Goal: Task Accomplishment & Management: Manage account settings

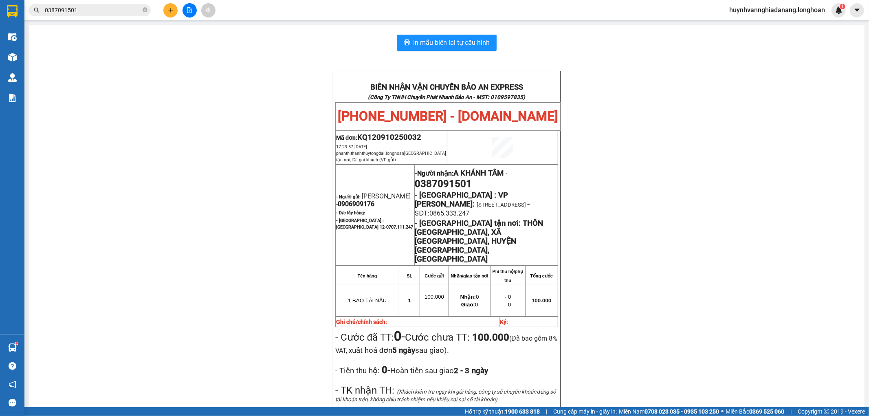
scroll to position [45, 0]
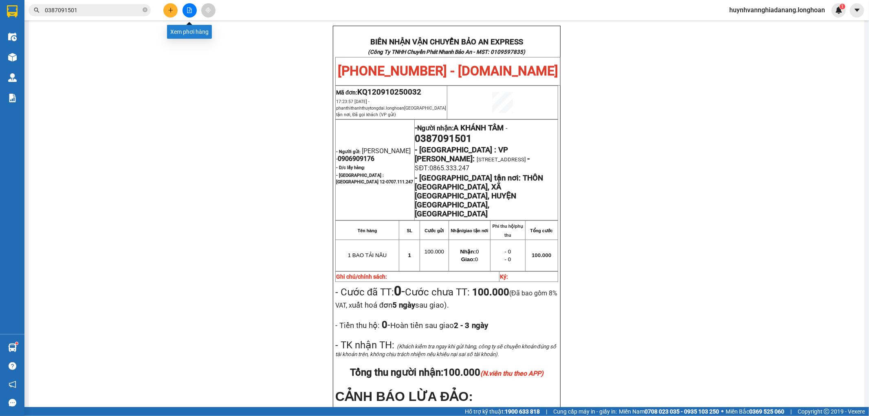
click at [190, 9] on icon "file-add" at bounding box center [190, 10] width 6 height 6
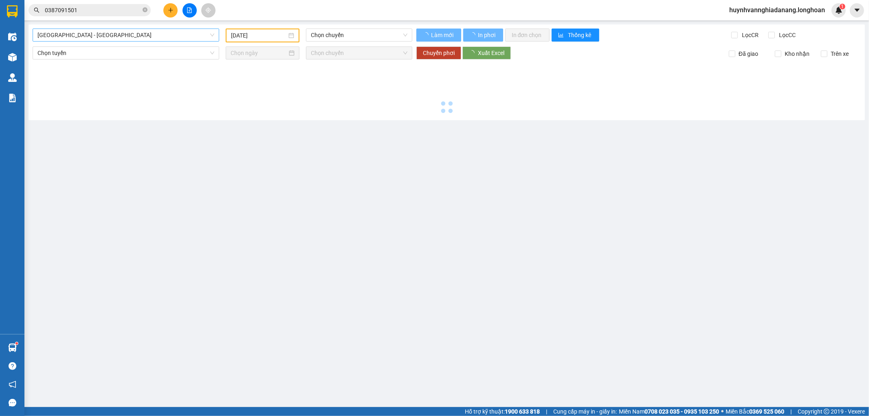
type input "[DATE]"
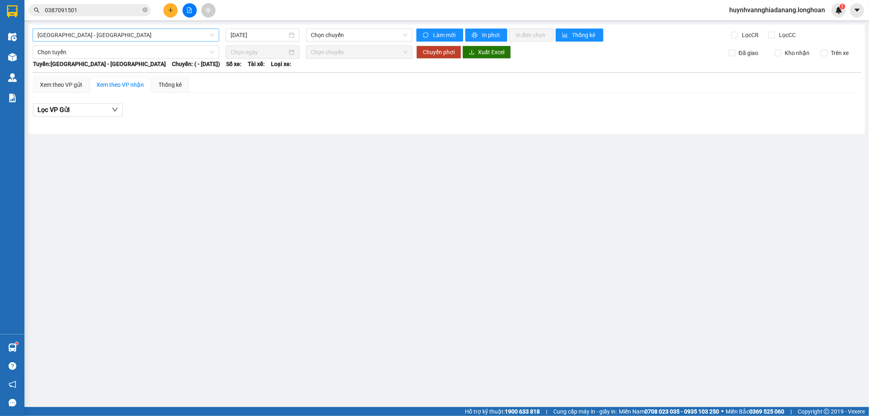
click at [181, 37] on span "[GEOGRAPHIC_DATA] - [GEOGRAPHIC_DATA]" at bounding box center [125, 35] width 177 height 12
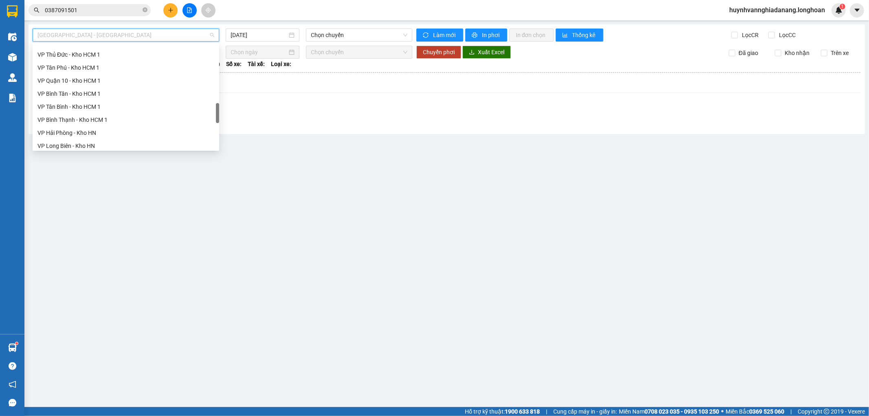
scroll to position [573, 0]
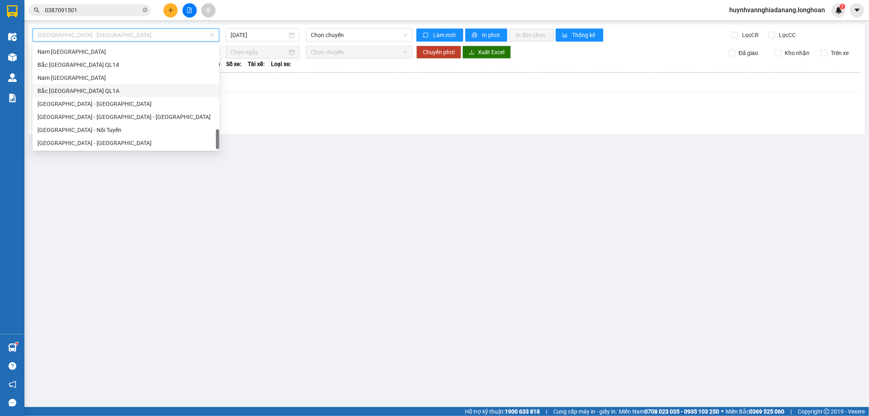
click at [94, 93] on div "Bắc [GEOGRAPHIC_DATA] QL1A" at bounding box center [125, 90] width 177 height 9
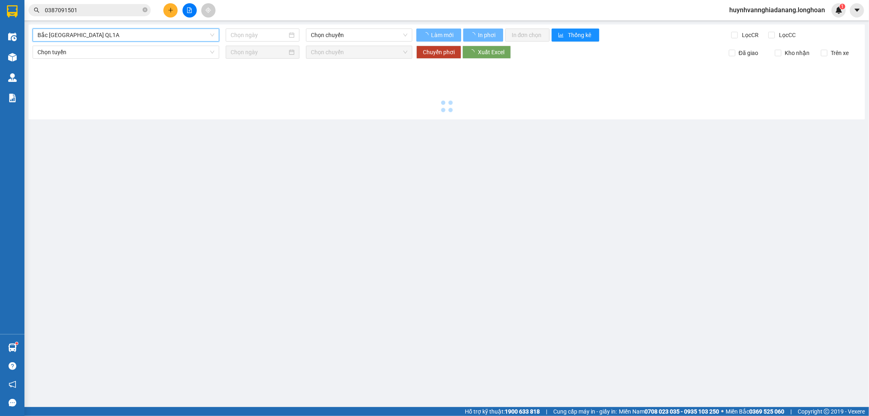
type input "[DATE]"
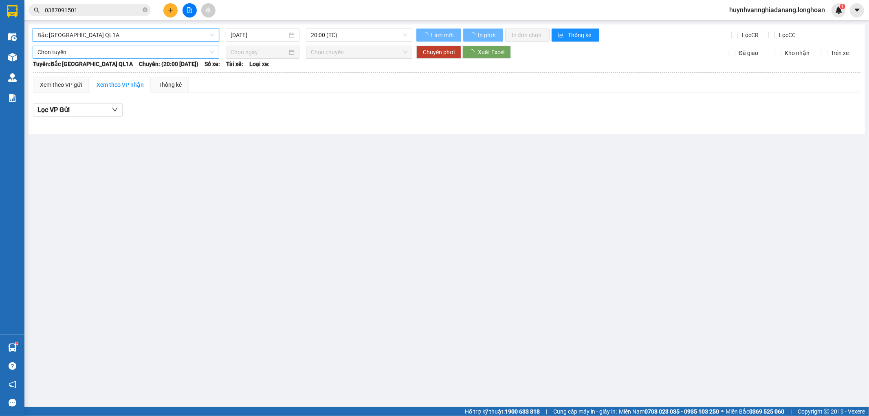
click at [190, 39] on span "Bắc [GEOGRAPHIC_DATA] QL1A" at bounding box center [125, 35] width 177 height 12
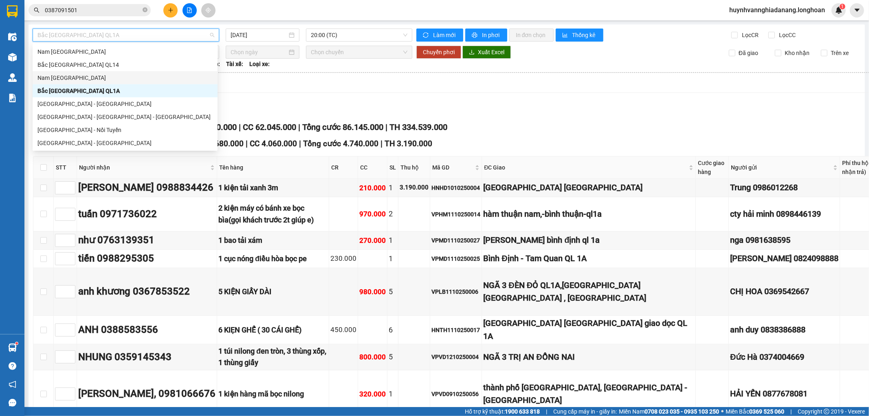
click at [92, 74] on div "Nam [GEOGRAPHIC_DATA]" at bounding box center [124, 77] width 175 height 9
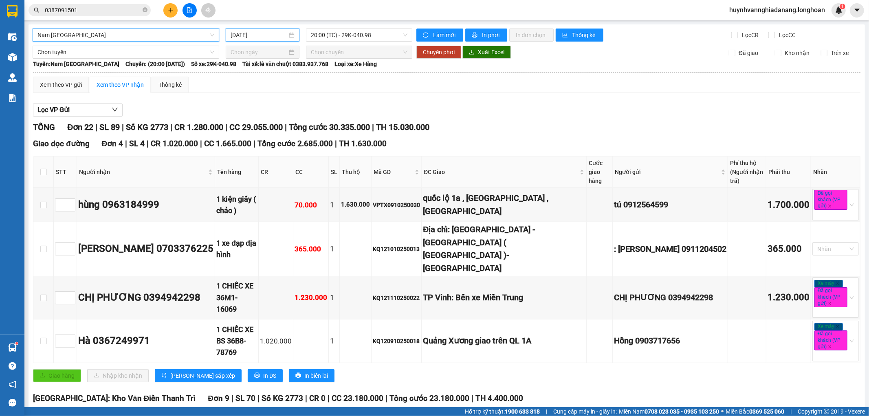
click at [259, 36] on input "[DATE]" at bounding box center [259, 35] width 57 height 9
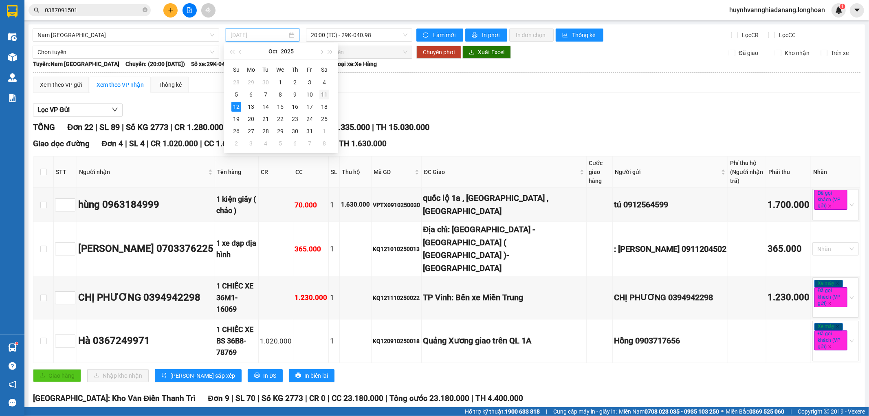
click at [323, 95] on div "11" at bounding box center [325, 95] width 10 height 10
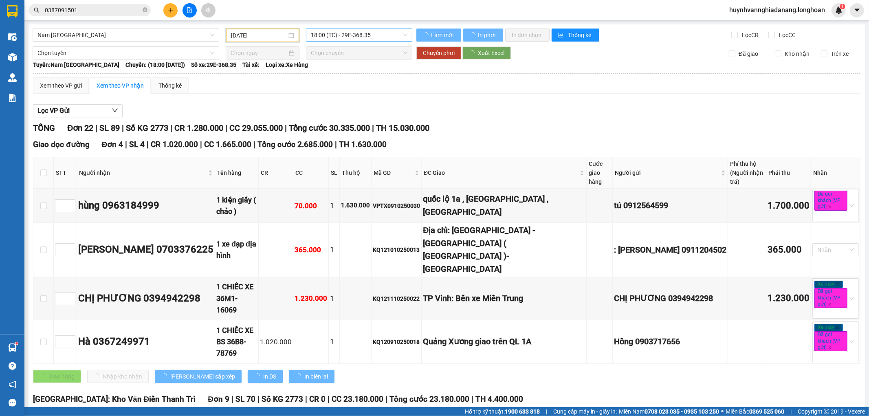
type input "[DATE]"
click at [354, 35] on span "18:00 (TC) - 29E-368.35" at bounding box center [359, 35] width 96 height 12
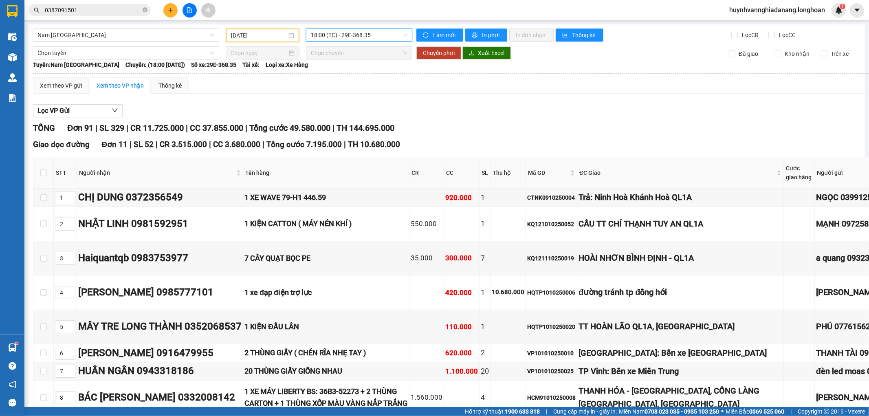
click at [354, 35] on span "18:00 (TC) - 29E-368.35" at bounding box center [359, 35] width 96 height 12
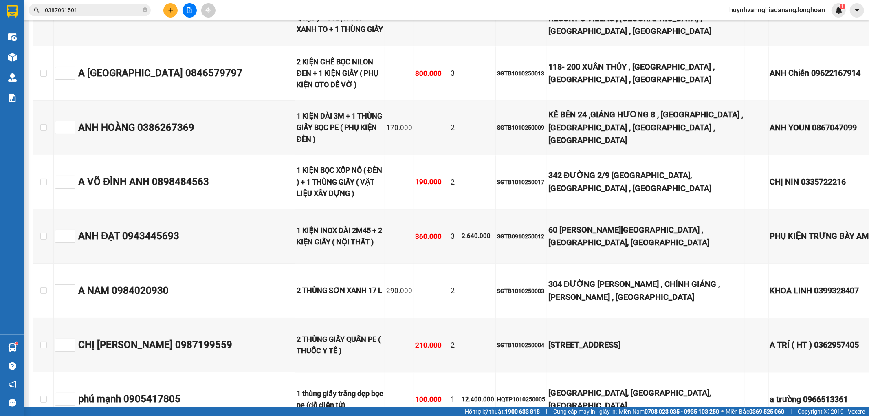
scroll to position [4211, 0]
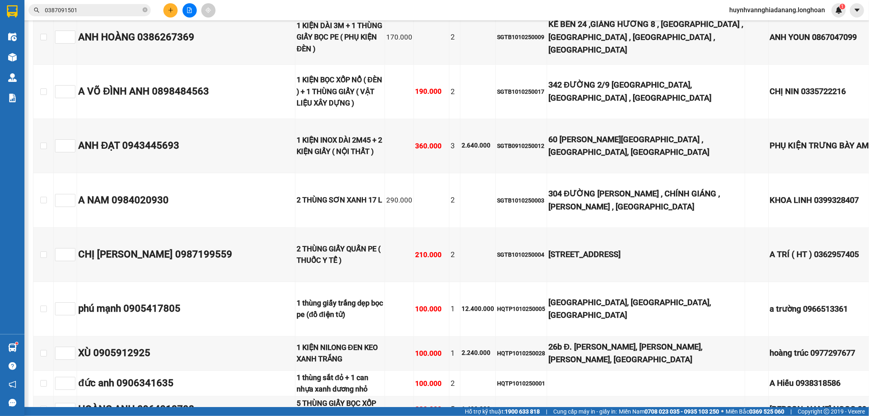
checkbox input "true"
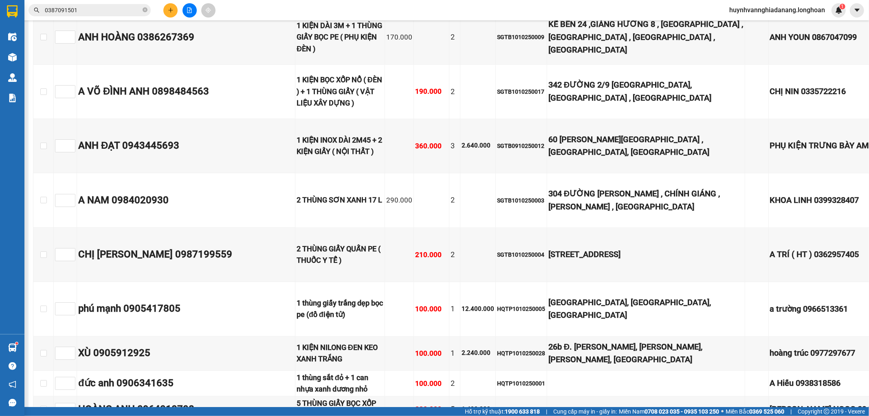
checkbox input "true"
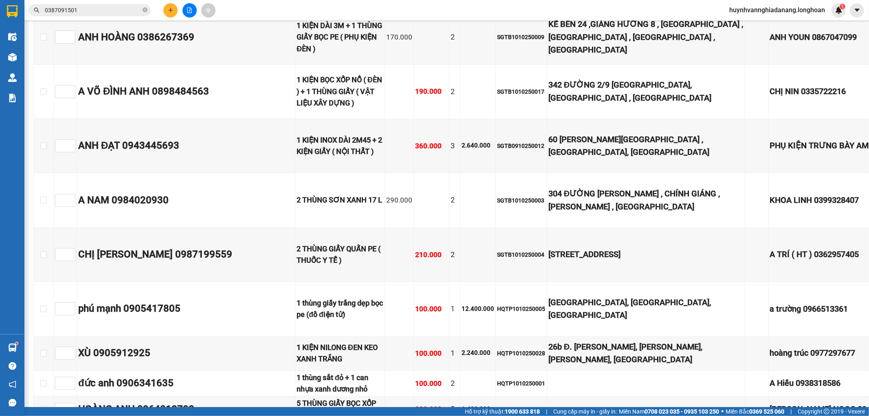
checkbox input "true"
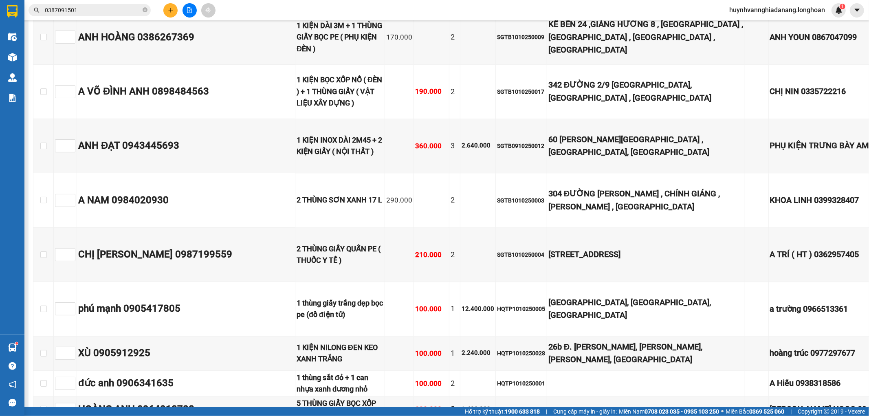
checkbox input "true"
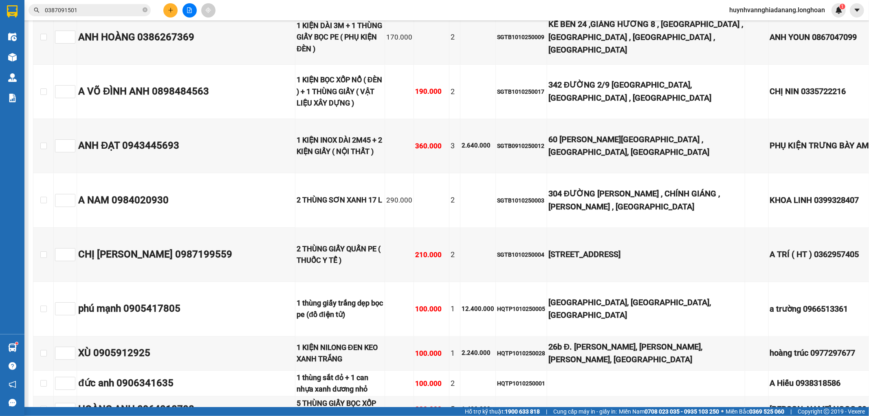
checkbox input "true"
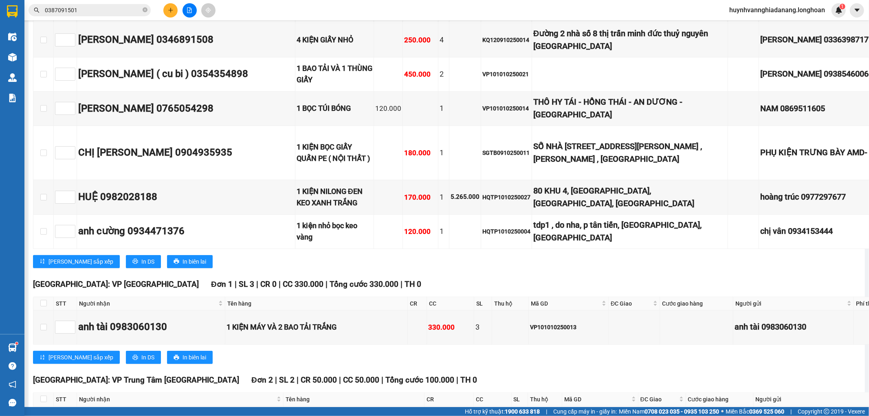
scroll to position [4981, 0]
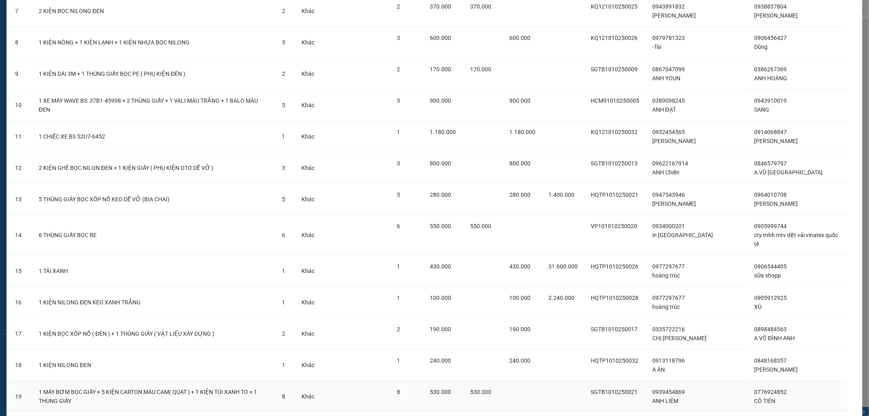
scroll to position [389, 0]
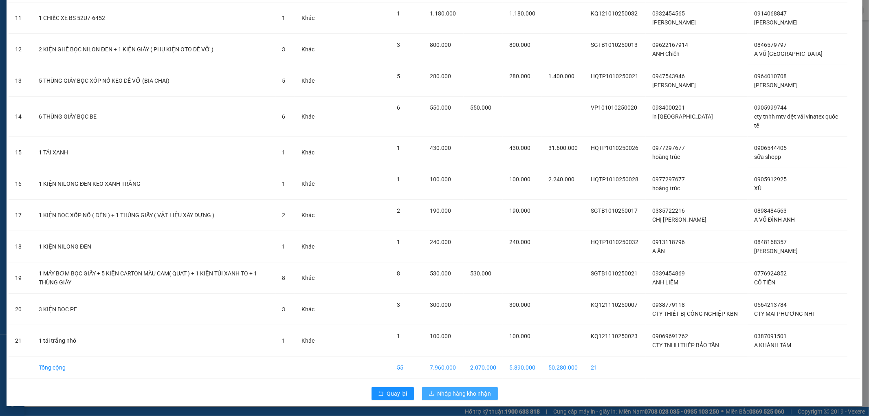
click at [482, 390] on span "Nhập hàng kho nhận" at bounding box center [465, 393] width 54 height 9
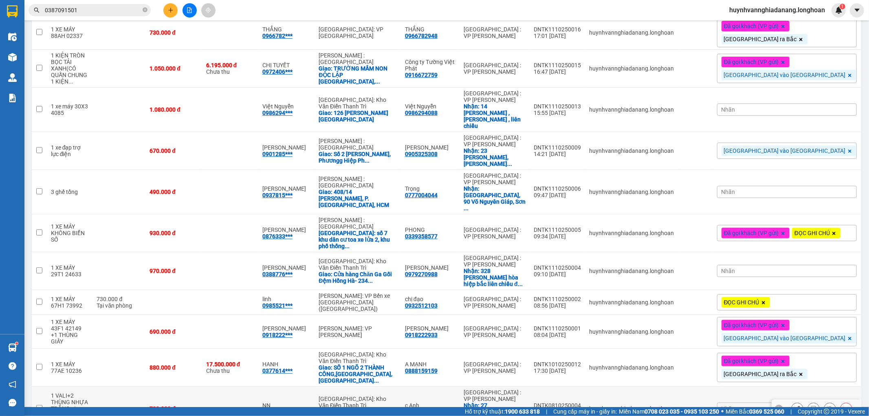
scroll to position [149, 0]
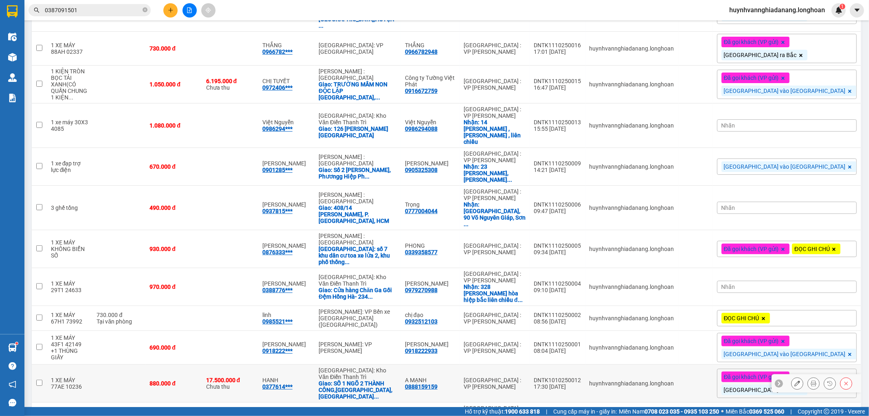
click at [42, 365] on td at bounding box center [39, 384] width 15 height 38
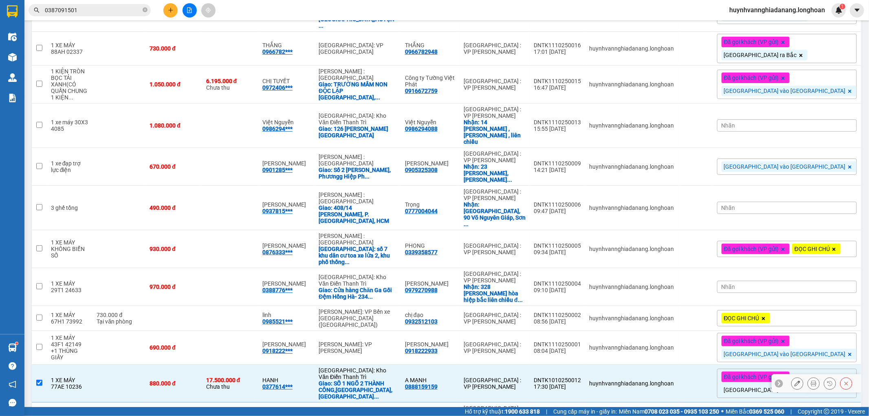
checkbox input "true"
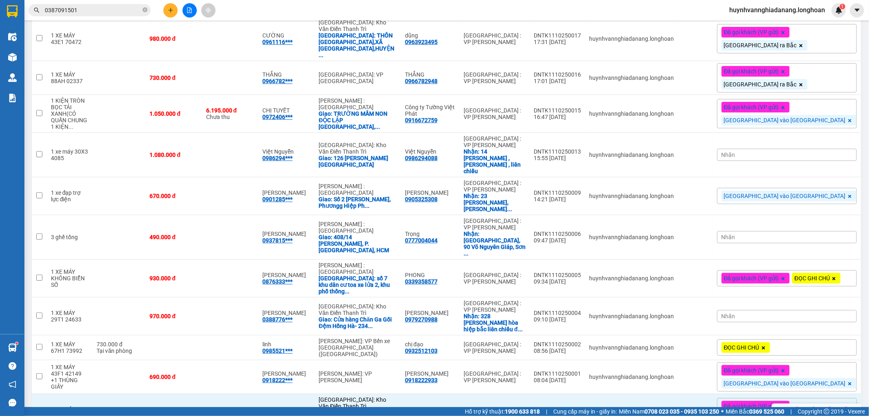
scroll to position [104, 0]
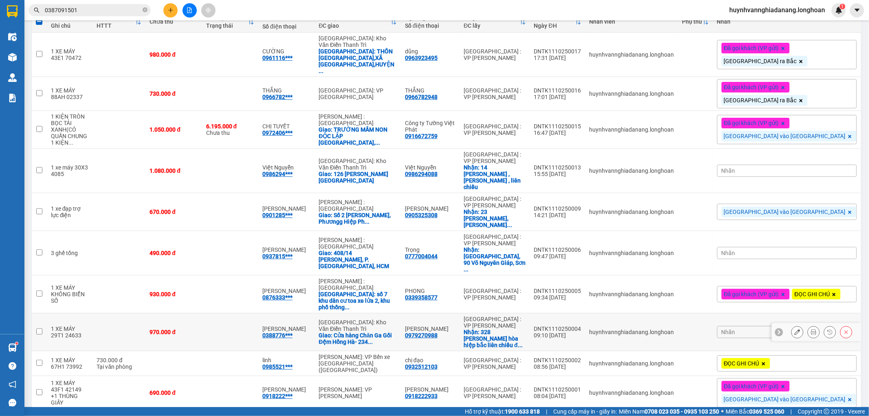
click at [35, 313] on td at bounding box center [39, 332] width 15 height 38
checkbox input "true"
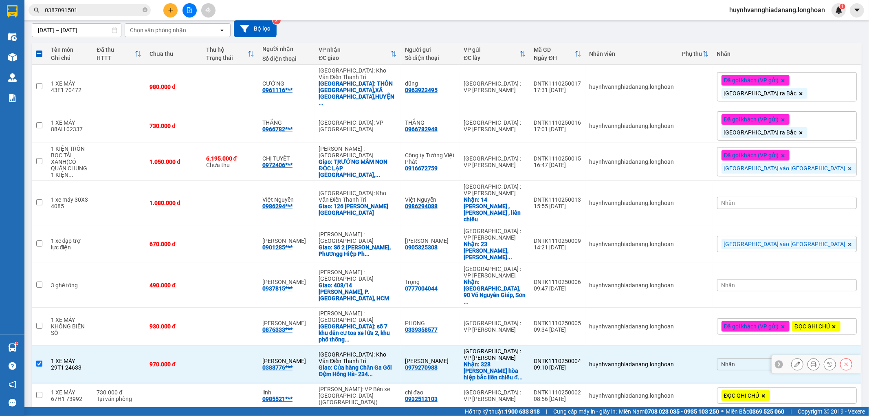
scroll to position [59, 0]
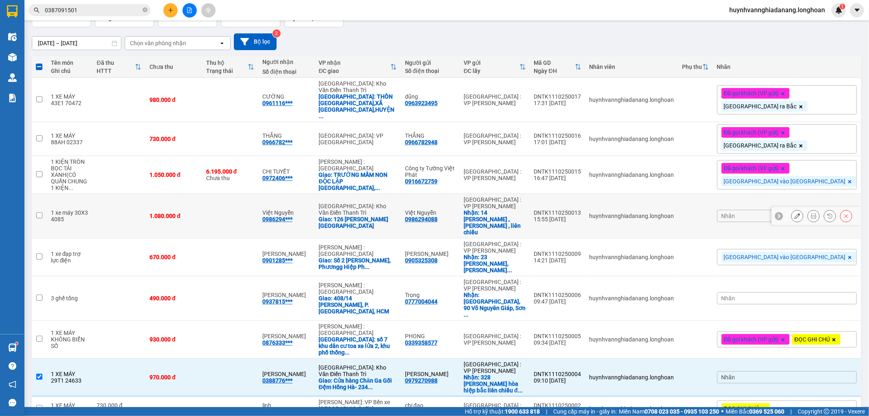
click at [38, 212] on input "checkbox" at bounding box center [39, 215] width 6 height 6
checkbox input "true"
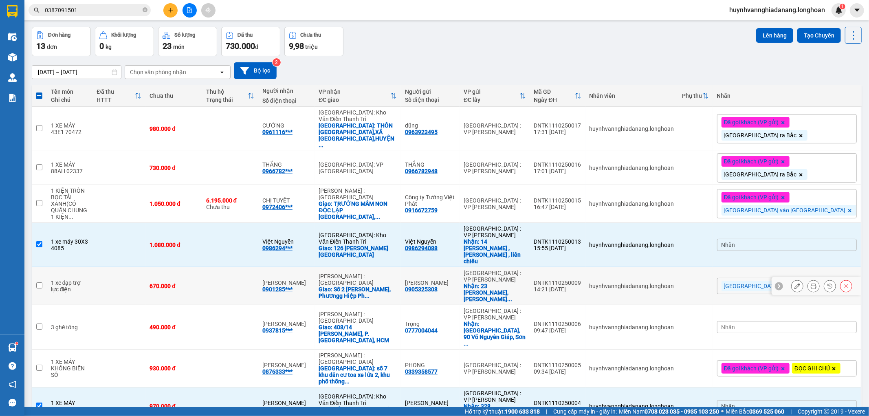
scroll to position [13, 0]
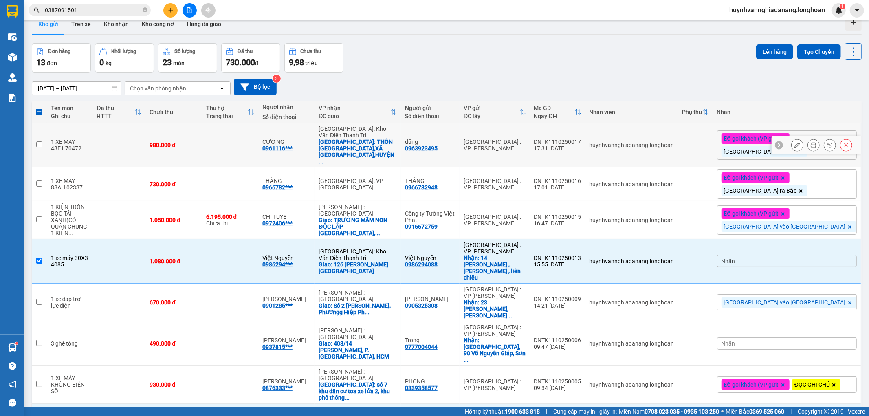
click at [38, 141] on input "checkbox" at bounding box center [39, 144] width 6 height 6
checkbox input "true"
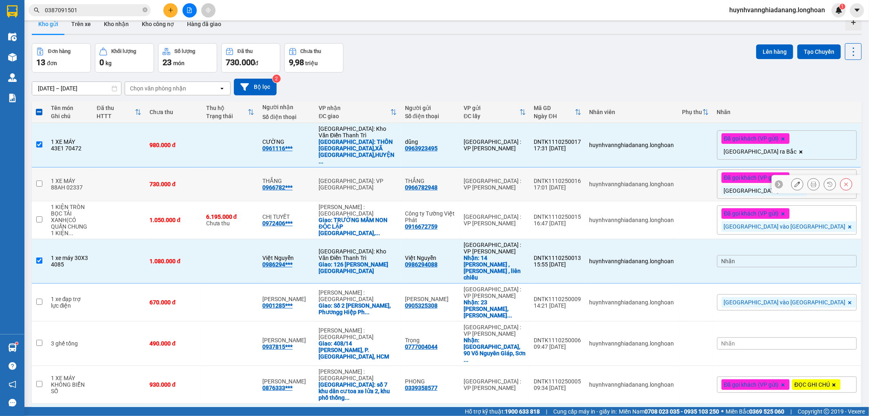
click at [39, 177] on td at bounding box center [39, 184] width 15 height 34
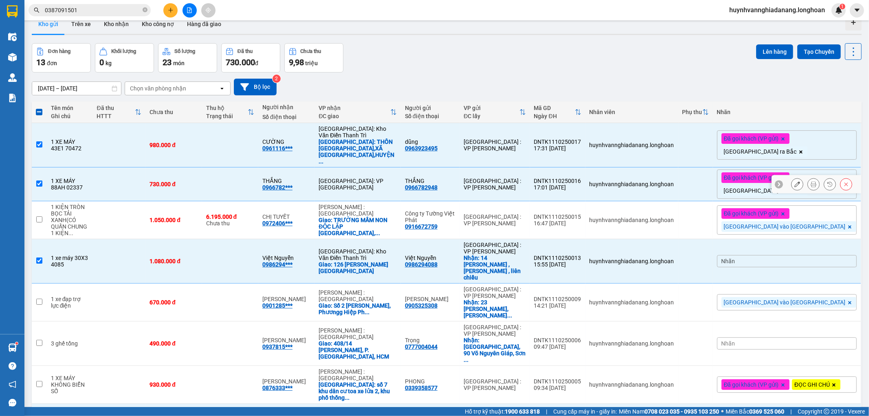
click at [37, 181] on input "checkbox" at bounding box center [39, 184] width 6 height 6
checkbox input "false"
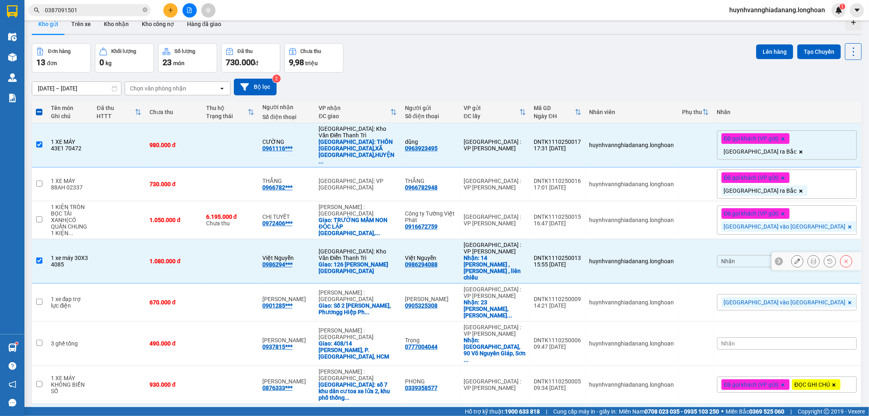
click at [38, 258] on input "checkbox" at bounding box center [39, 261] width 6 height 6
checkbox input "false"
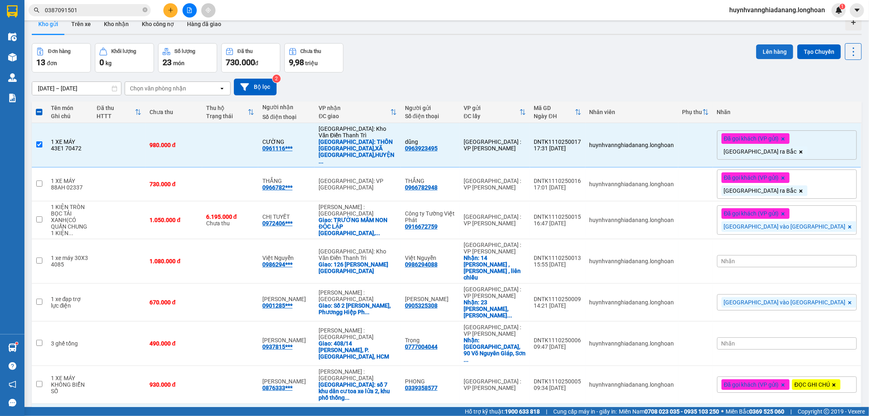
click at [769, 53] on button "Lên hàng" at bounding box center [774, 51] width 37 height 15
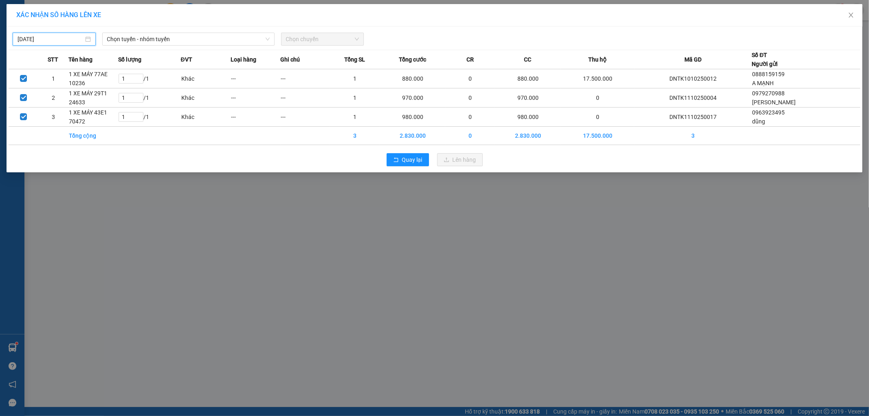
click at [73, 41] on input "[DATE]" at bounding box center [51, 39] width 66 height 9
drag, startPoint x: 113, startPoint y: 99, endPoint x: 129, endPoint y: 75, distance: 28.8
click at [113, 98] on div "11" at bounding box center [113, 99] width 10 height 10
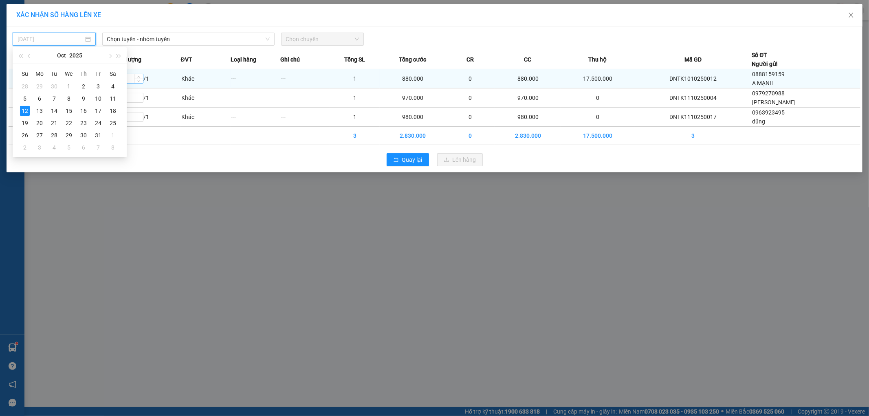
type input "[DATE]"
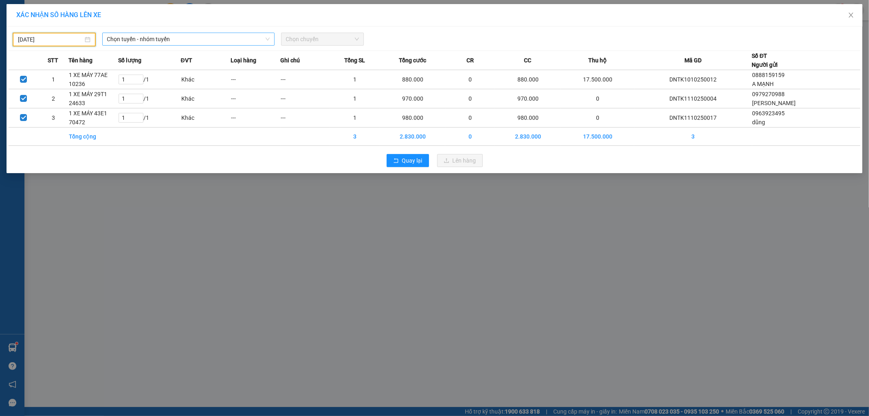
click at [148, 42] on span "Chọn tuyến - nhóm tuyến" at bounding box center [188, 39] width 163 height 12
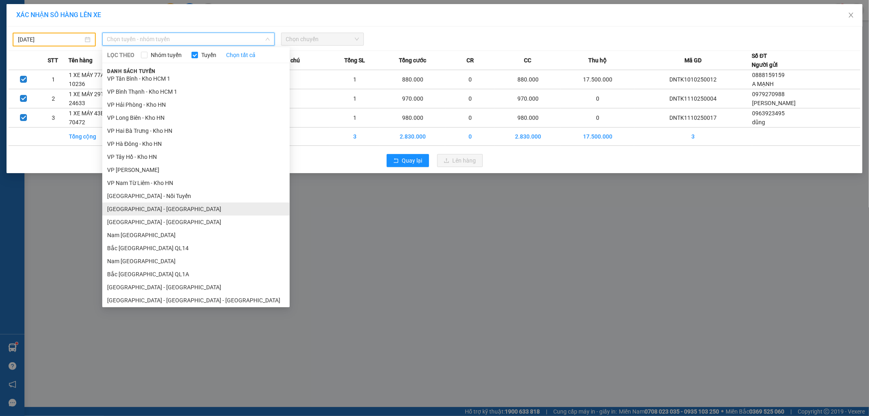
scroll to position [436, 0]
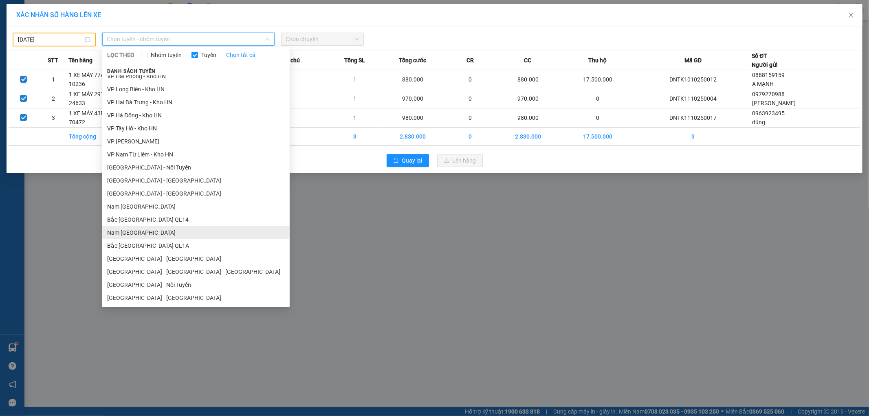
click at [164, 233] on li "Nam [GEOGRAPHIC_DATA]" at bounding box center [195, 232] width 187 height 13
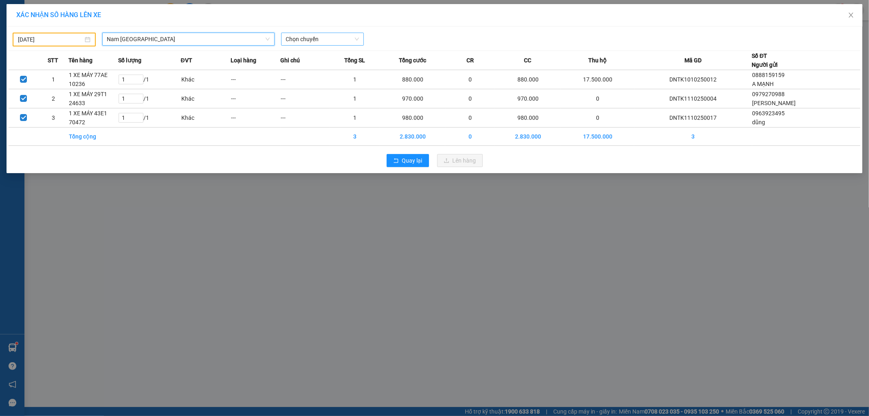
click at [302, 35] on span "Chọn chuyến" at bounding box center [322, 39] width 73 height 12
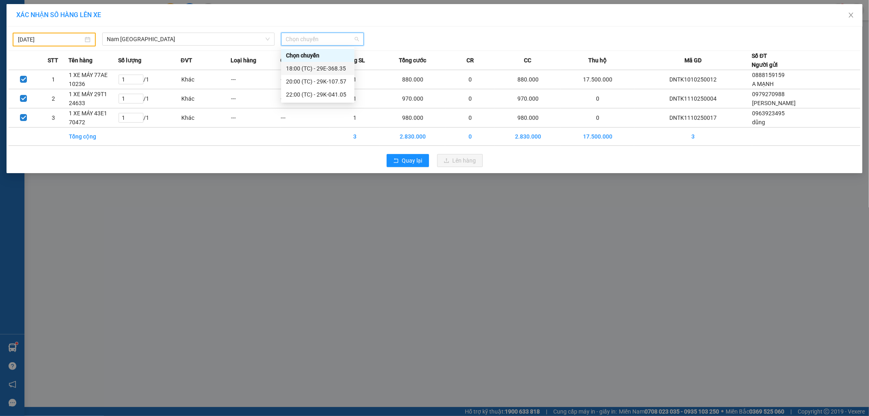
click at [336, 72] on div "18:00 (TC) - 29E-368.35" at bounding box center [318, 68] width 64 height 9
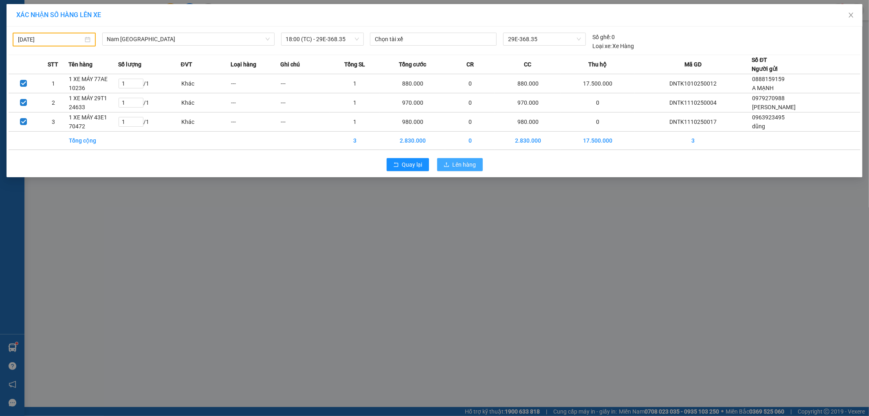
click at [463, 164] on span "Lên hàng" at bounding box center [465, 164] width 24 height 9
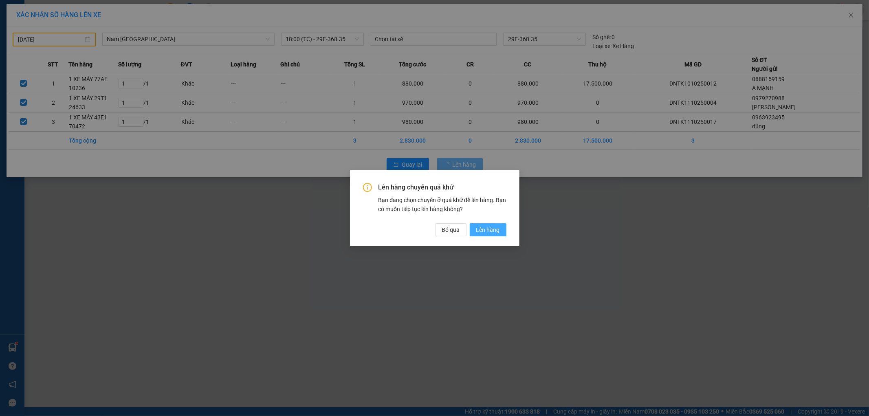
click at [487, 230] on span "Lên hàng" at bounding box center [488, 229] width 24 height 9
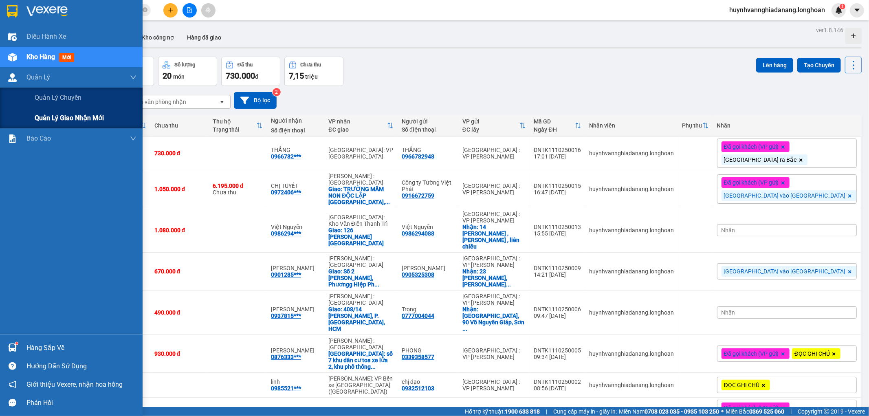
click at [72, 119] on span "Quản lý giao nhận mới" at bounding box center [69, 118] width 69 height 10
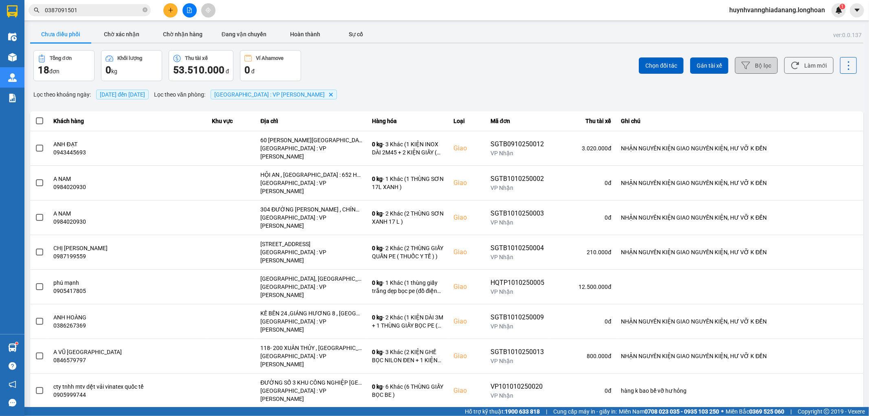
click at [756, 57] on button "Bộ lọc" at bounding box center [756, 65] width 43 height 17
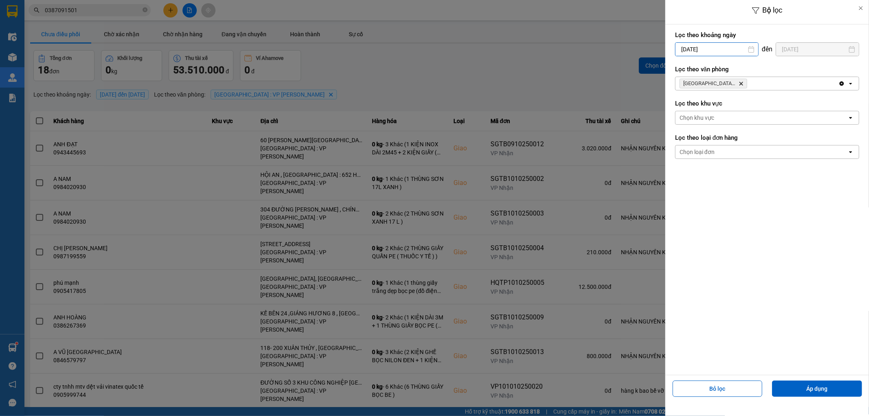
click at [725, 48] on input "[DATE]" at bounding box center [717, 49] width 83 height 13
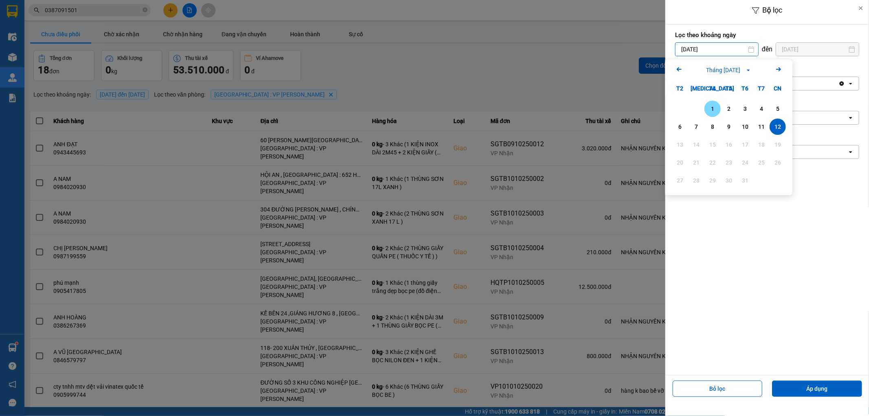
click at [713, 106] on div "1" at bounding box center [712, 109] width 11 height 10
type input "[DATE]"
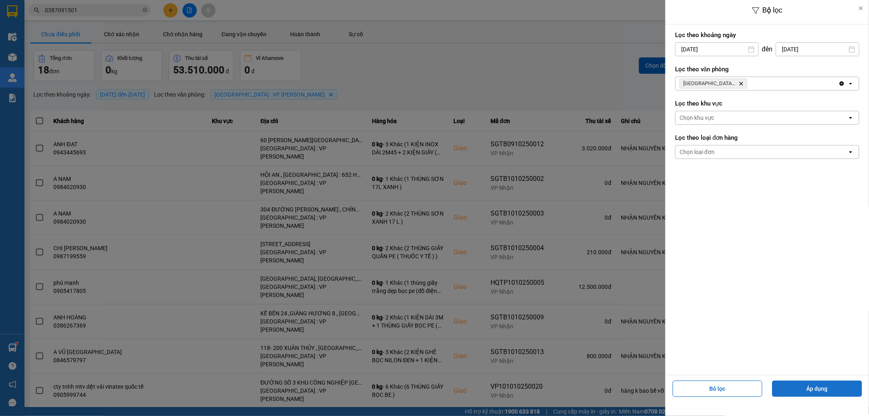
click at [815, 388] on button "Áp dụng" at bounding box center [817, 389] width 90 height 16
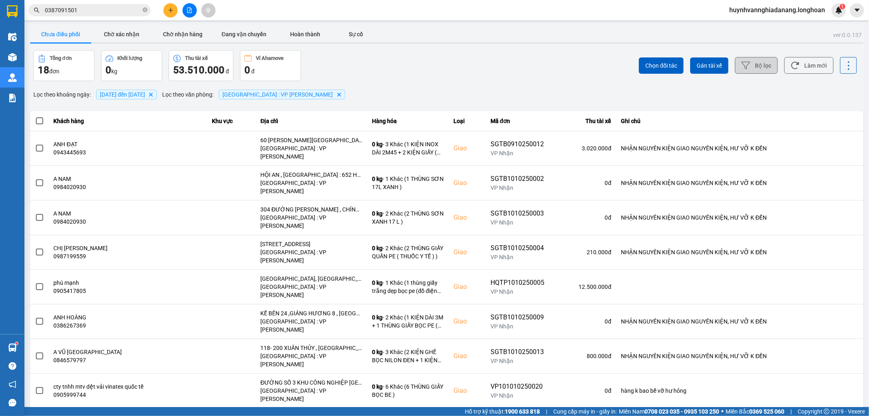
click at [756, 66] on button "Bộ lọc" at bounding box center [756, 65] width 43 height 17
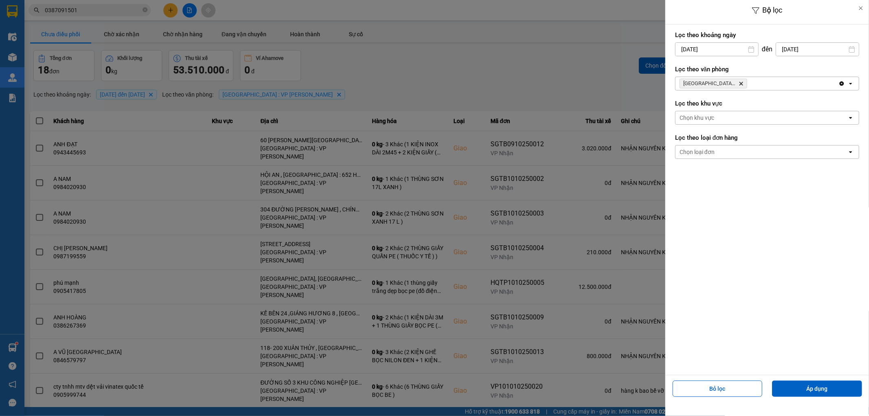
click at [416, 84] on div at bounding box center [434, 208] width 869 height 416
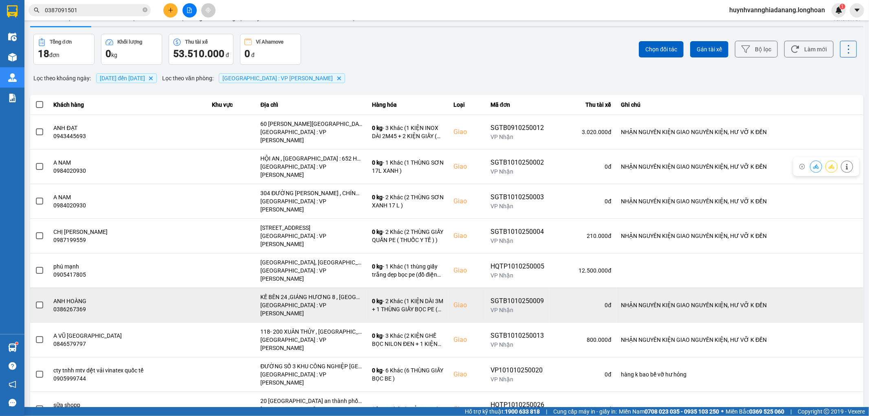
scroll to position [24, 0]
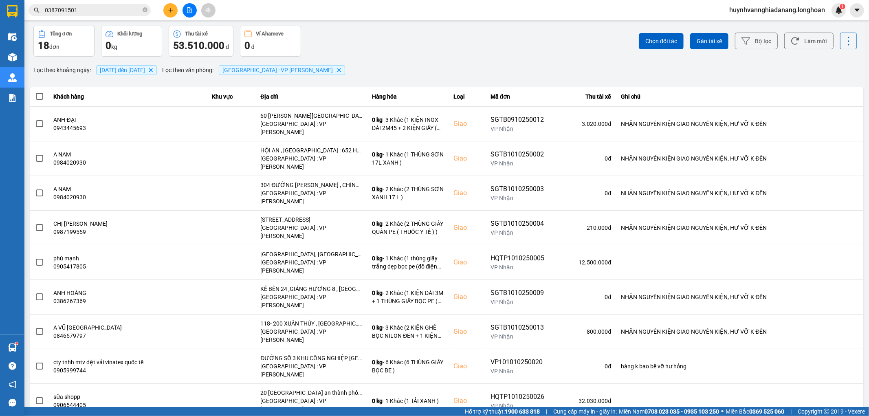
click at [833, 378] on div "100 / trang" at bounding box center [835, 378] width 30 height 8
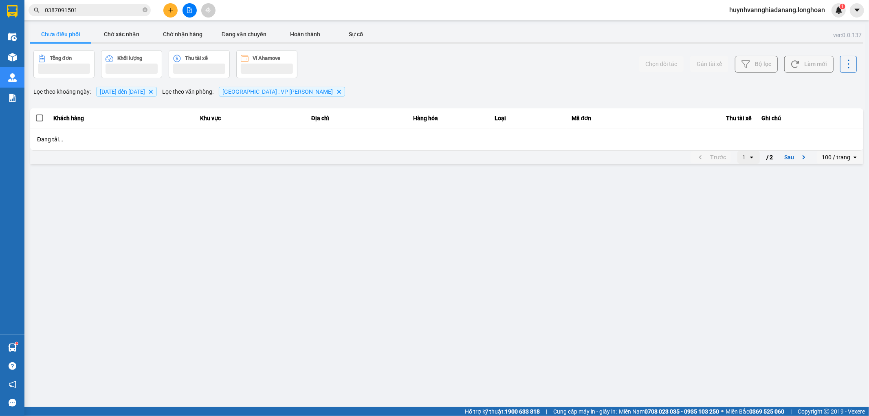
scroll to position [0, 0]
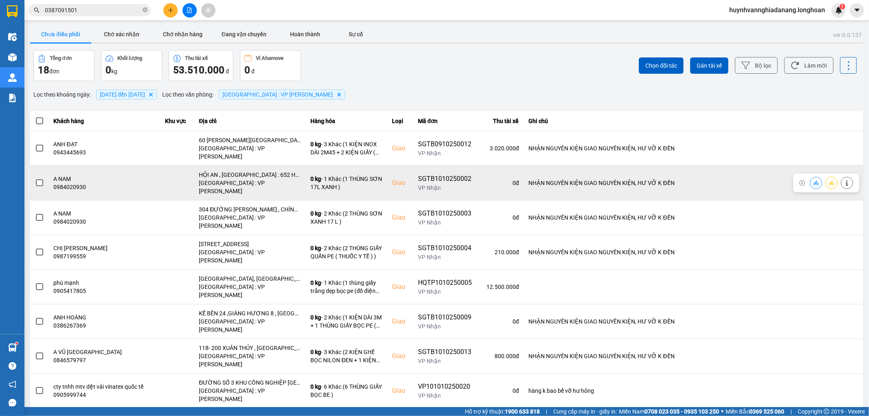
click at [40, 179] on span at bounding box center [39, 182] width 7 height 7
click at [35, 178] on input "checkbox" at bounding box center [35, 178] width 0 height 0
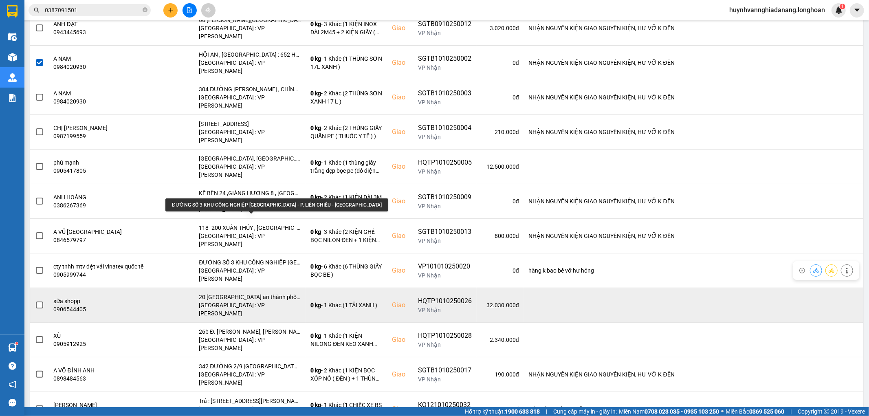
scroll to position [136, 0]
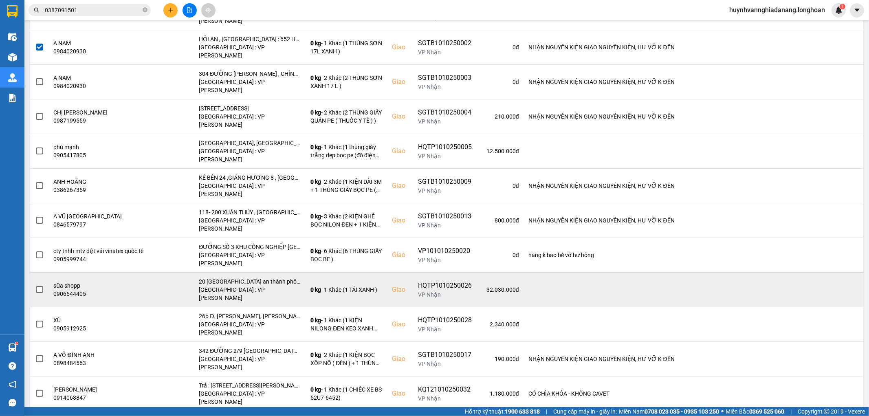
click at [38, 286] on span at bounding box center [39, 289] width 7 height 7
click at [35, 285] on input "checkbox" at bounding box center [35, 285] width 0 height 0
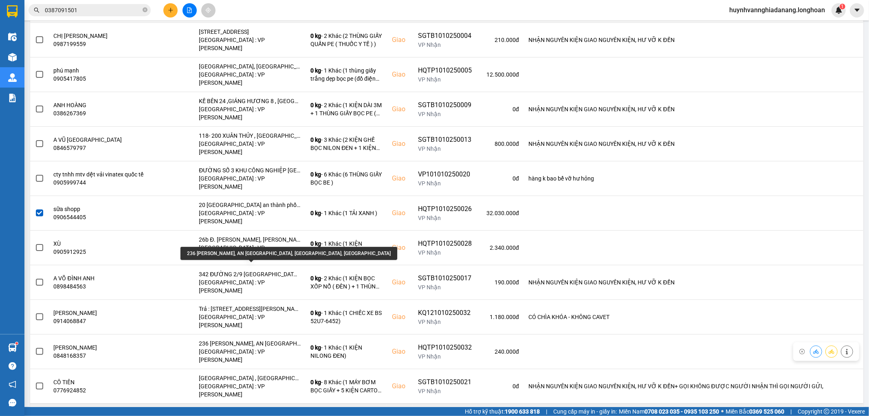
scroll to position [226, 0]
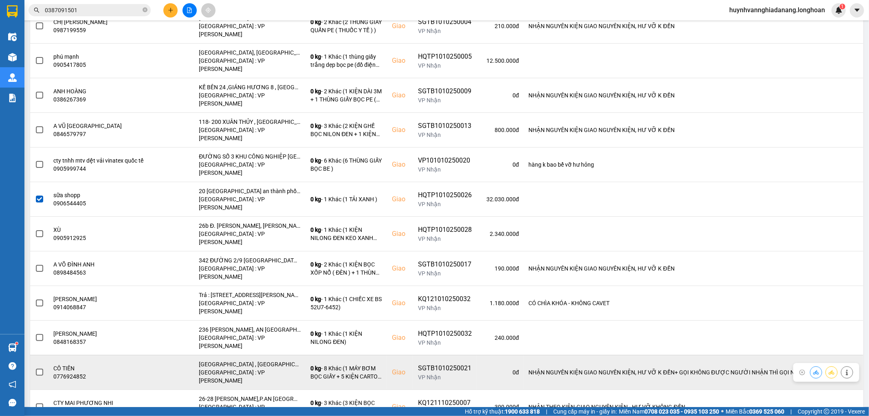
click at [39, 369] on span at bounding box center [39, 372] width 7 height 7
click at [35, 368] on input "checkbox" at bounding box center [35, 368] width 0 height 0
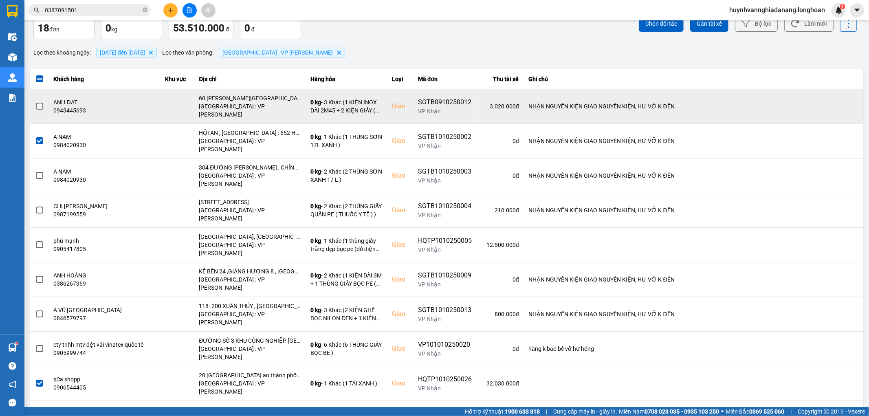
scroll to position [0, 0]
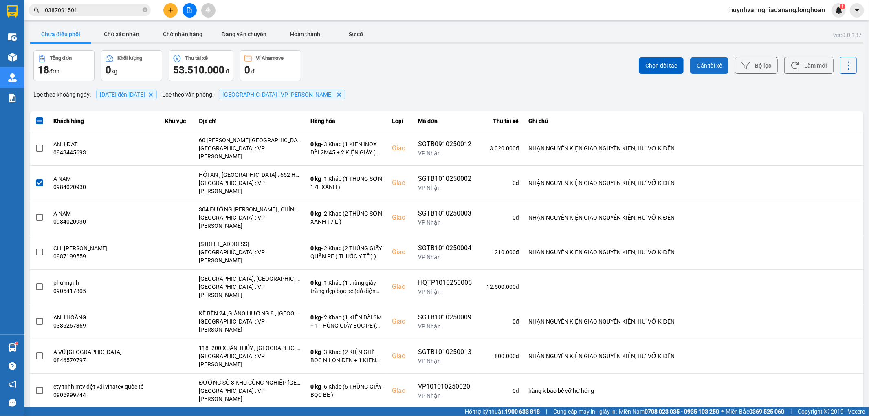
click at [697, 62] on span "Gán tài xế" at bounding box center [709, 66] width 25 height 8
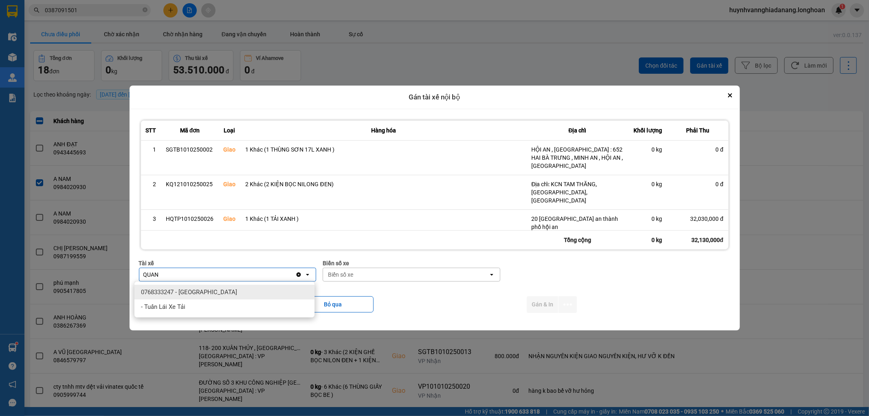
type input "QUAN"
drag, startPoint x: 259, startPoint y: 287, endPoint x: 308, endPoint y: 276, distance: 50.1
click at [259, 287] on div "0768333247 - [GEOGRAPHIC_DATA]" at bounding box center [224, 292] width 180 height 15
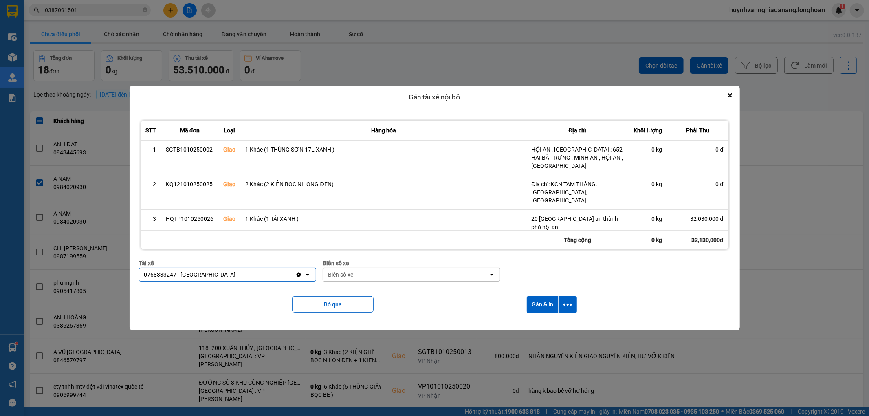
click at [379, 272] on div "Biển số xe" at bounding box center [405, 274] width 165 height 13
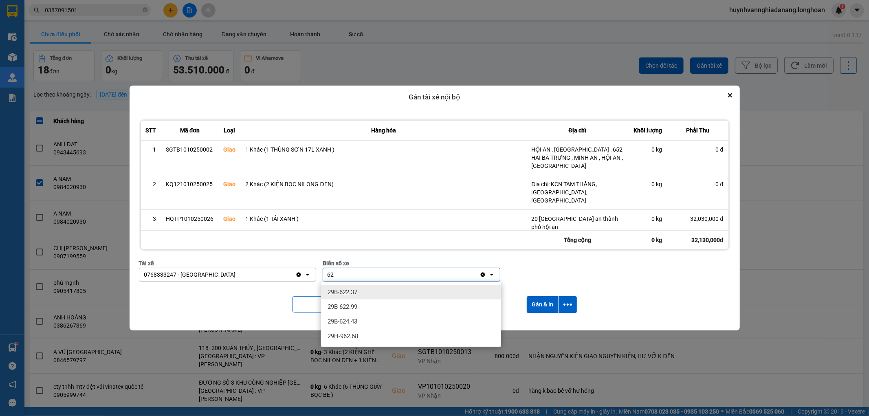
type input "6"
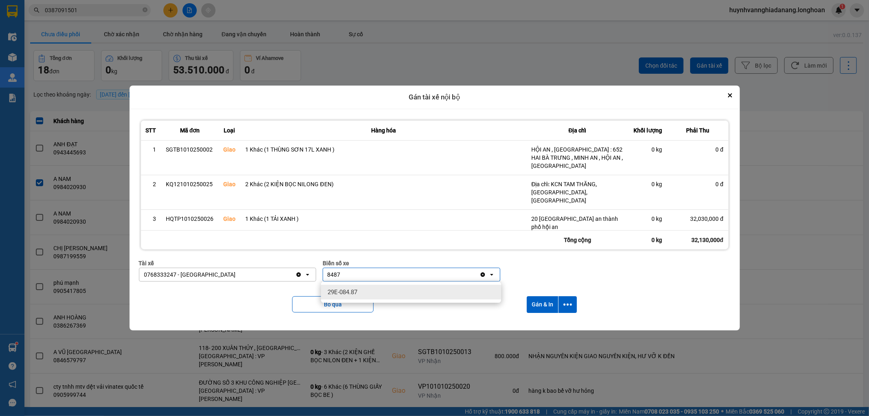
type input "8487"
click at [442, 293] on div "29E-084.87" at bounding box center [411, 292] width 180 height 15
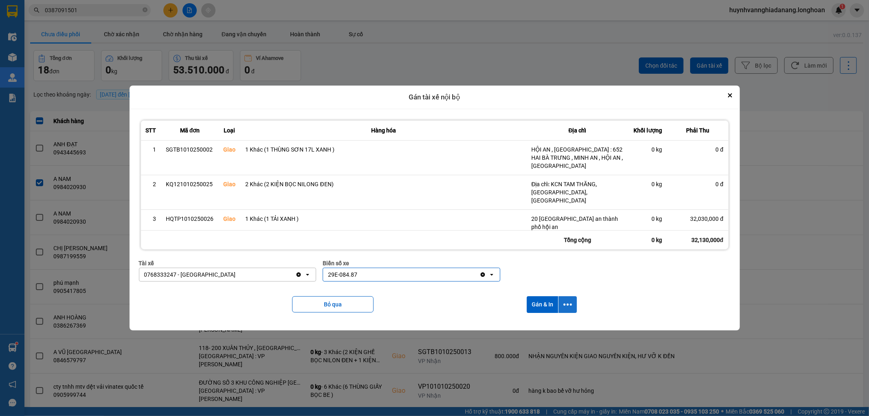
click at [564, 304] on button "dialog" at bounding box center [568, 304] width 18 height 17
click at [549, 323] on span "Chỉ gán tài" at bounding box center [537, 327] width 27 height 8
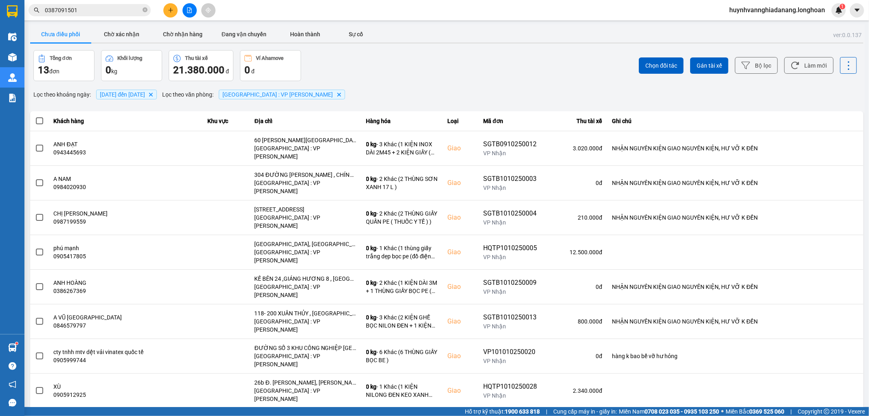
click at [32, 120] on th at bounding box center [39, 121] width 19 height 20
click at [37, 120] on span at bounding box center [39, 120] width 7 height 7
click at [35, 117] on input "checkbox" at bounding box center [35, 117] width 0 height 0
click at [707, 70] on button "Gán tài xế" at bounding box center [709, 65] width 38 height 16
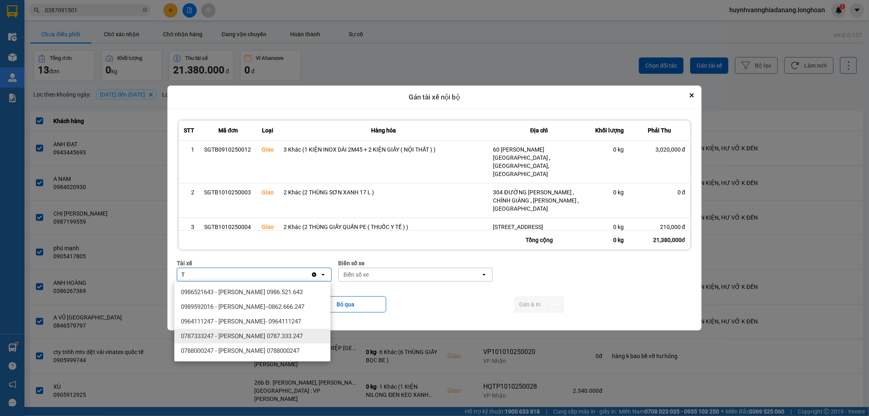
type input "T"
click at [286, 337] on span "0787333247 - [PERSON_NAME] 0787.333.247" at bounding box center [242, 336] width 122 height 8
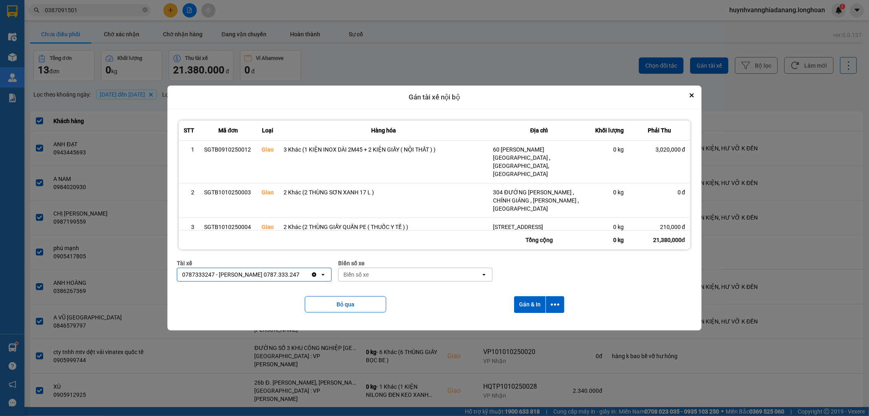
click at [421, 275] on div "Biển số xe" at bounding box center [410, 274] width 142 height 13
type input "6268"
click at [408, 292] on div "29H-962.68" at bounding box center [415, 292] width 156 height 15
click at [556, 307] on icon "dialog" at bounding box center [555, 304] width 9 height 9
click at [543, 328] on div "Chỉ gán tài" at bounding box center [534, 327] width 48 height 8
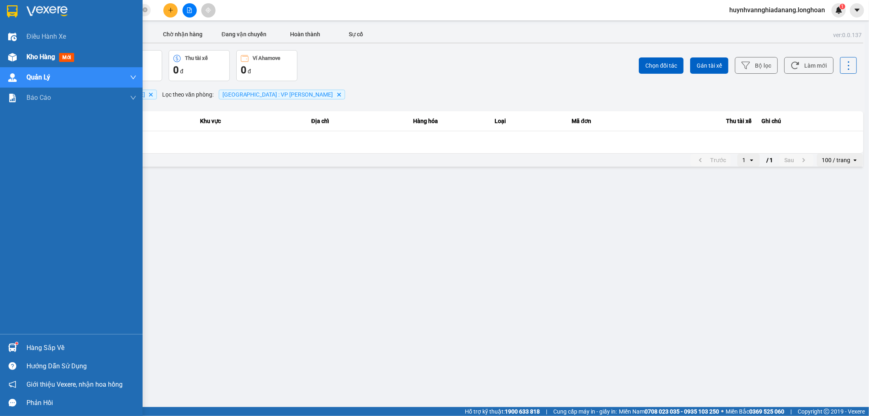
click at [26, 52] on div "Kho hàng mới" at bounding box center [71, 57] width 143 height 20
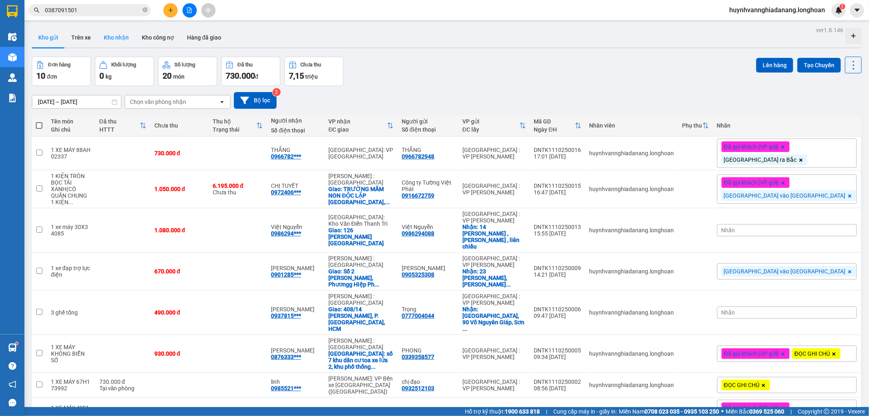
click at [115, 42] on button "Kho nhận" at bounding box center [116, 38] width 38 height 20
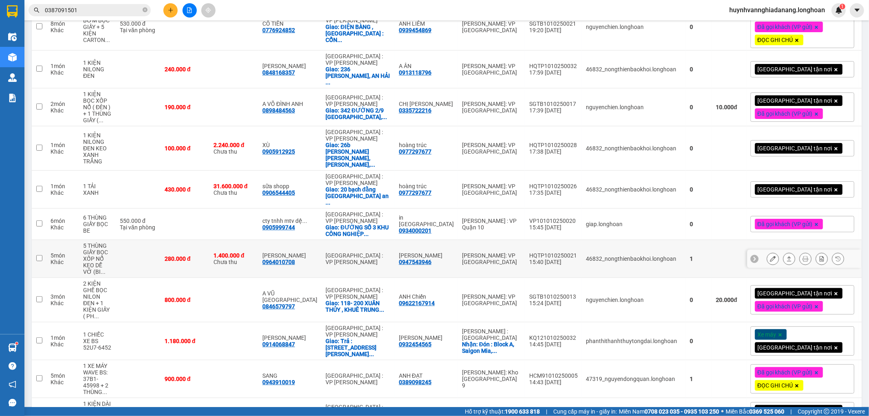
scroll to position [271, 0]
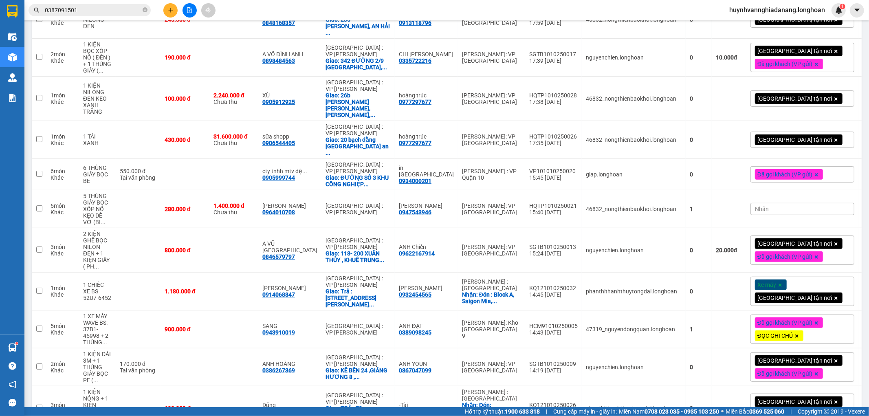
click at [757, 203] on div "Nhãn" at bounding box center [803, 209] width 104 height 12
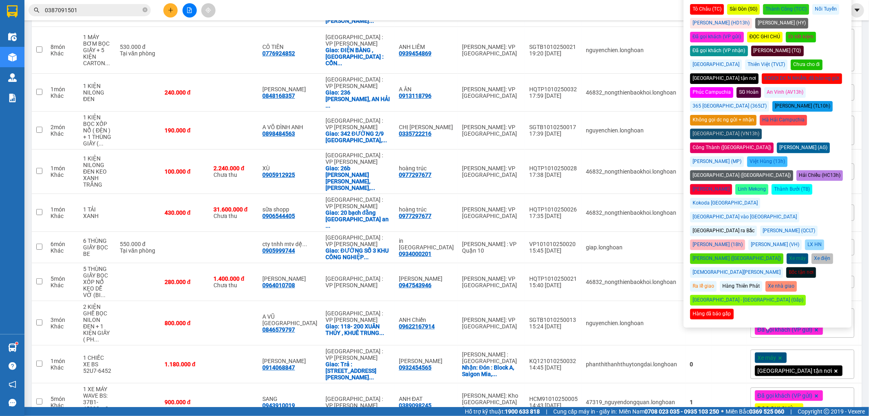
scroll to position [136, 0]
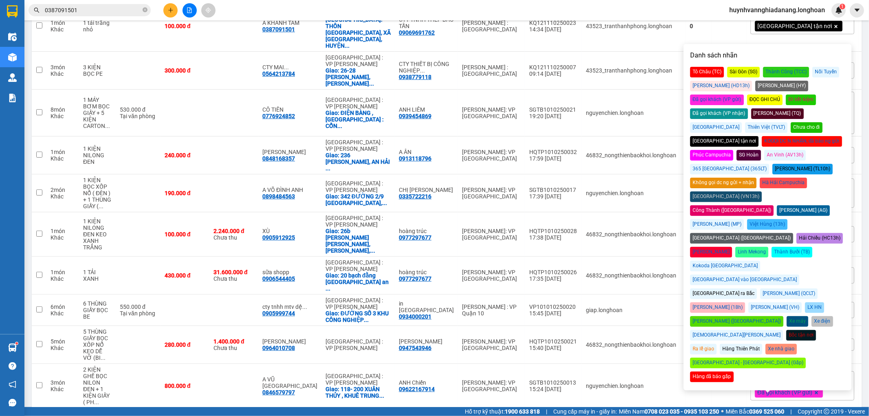
click at [748, 108] on div "Đã gọi khách (VP nhận)" at bounding box center [719, 113] width 58 height 11
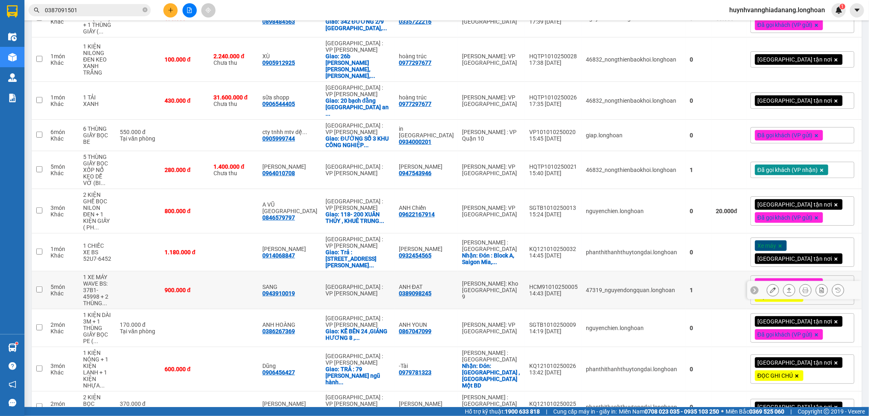
scroll to position [356, 0]
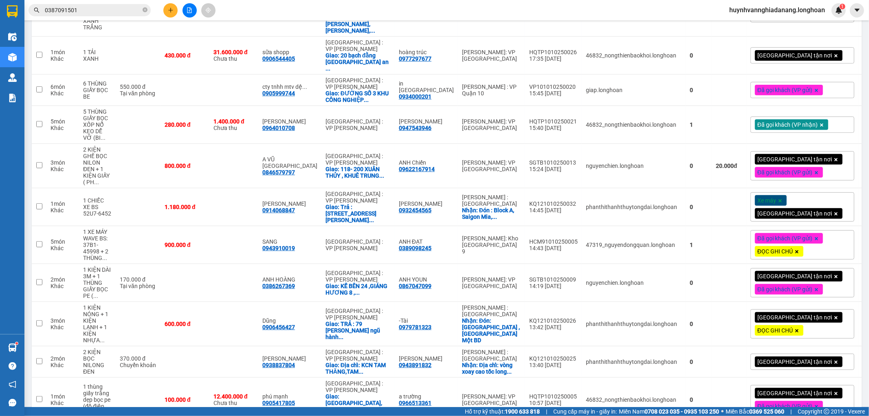
click at [791, 230] on div "Đã gọi khách (VP gửi) ĐỌC GHI CHÚ" at bounding box center [803, 244] width 104 height 29
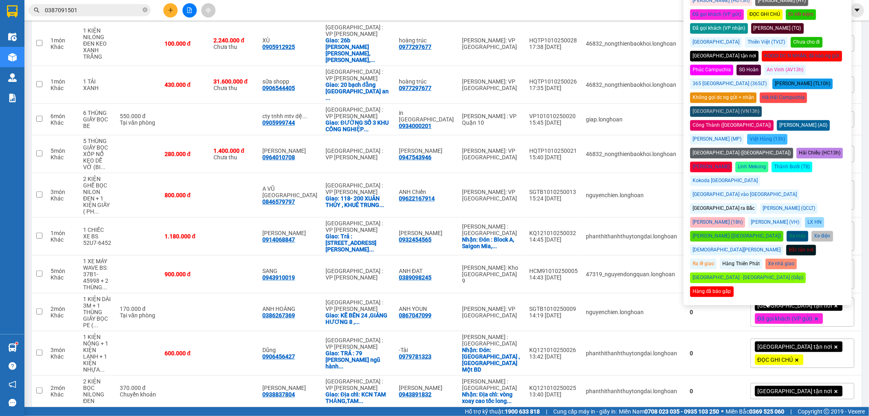
scroll to position [311, 0]
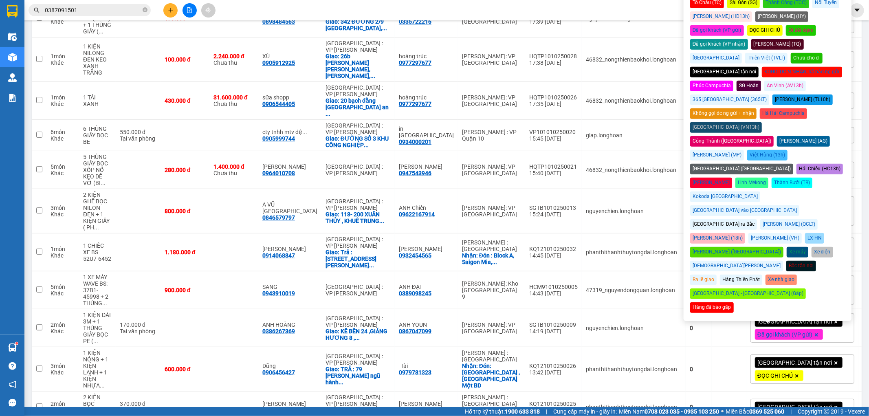
click at [748, 39] on div "Đã gọi khách (VP nhận)" at bounding box center [719, 44] width 58 height 11
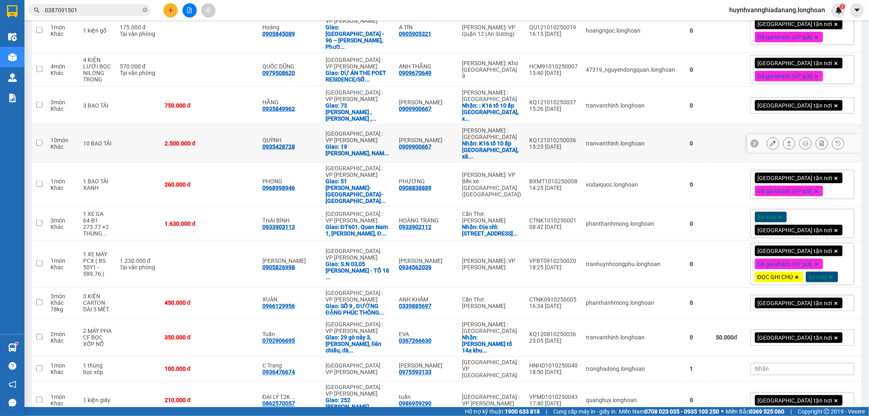
scroll to position [1029, 0]
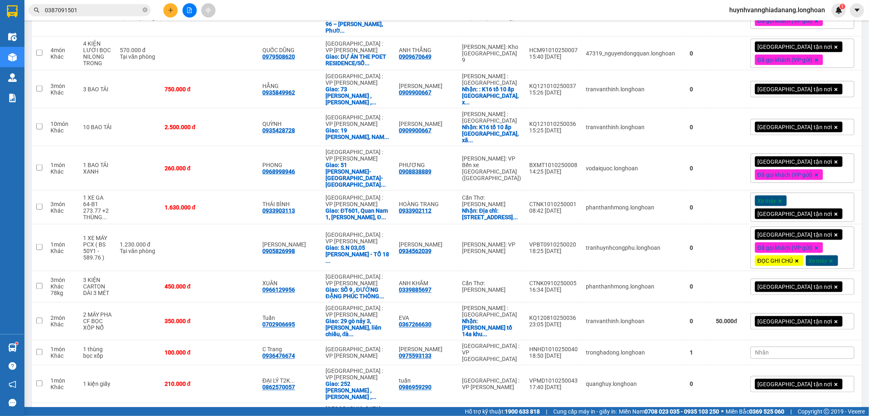
click at [755, 350] on span "Nhãn" at bounding box center [762, 353] width 14 height 7
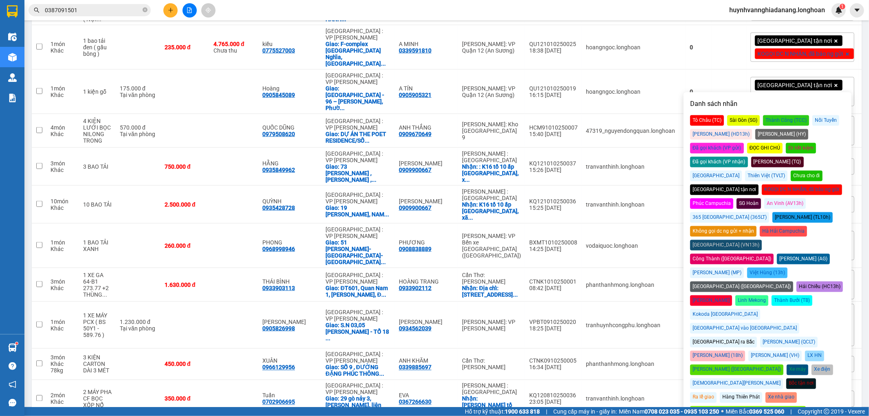
scroll to position [893, 0]
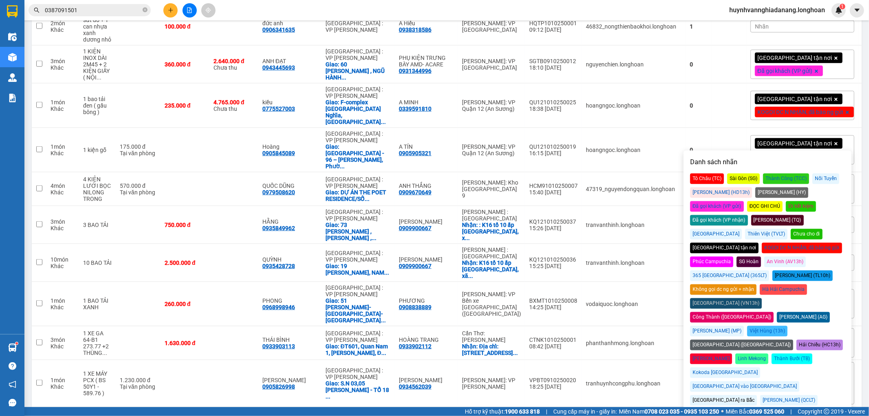
click at [748, 215] on div "Đã gọi khách (VP nhận)" at bounding box center [719, 220] width 58 height 11
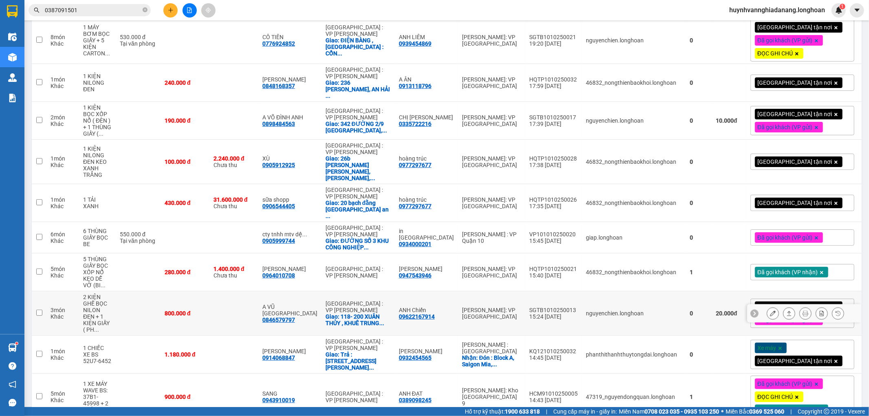
scroll to position [271, 0]
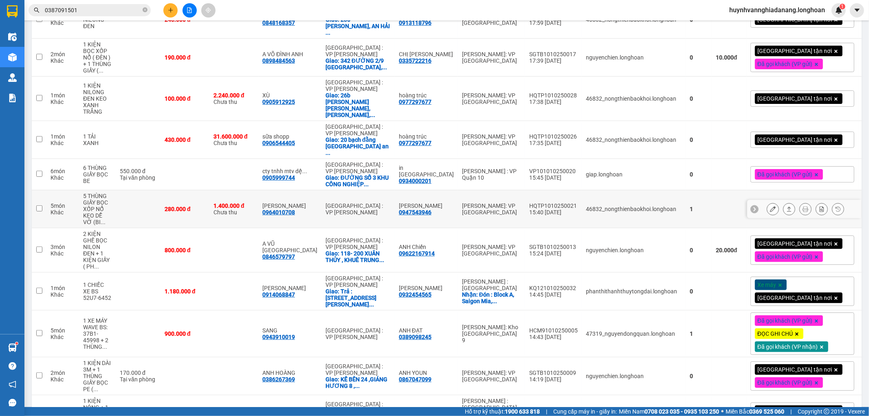
click at [462, 203] on div "[PERSON_NAME]: VP [GEOGRAPHIC_DATA]" at bounding box center [491, 209] width 59 height 13
checkbox input "true"
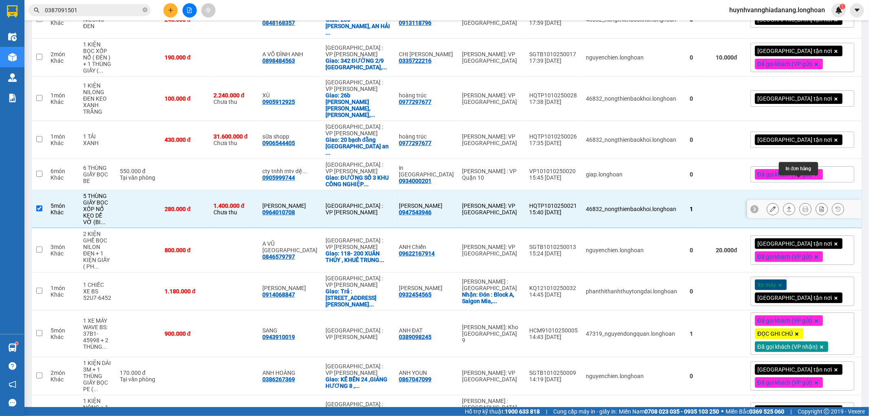
click at [803, 206] on icon at bounding box center [806, 209] width 6 height 6
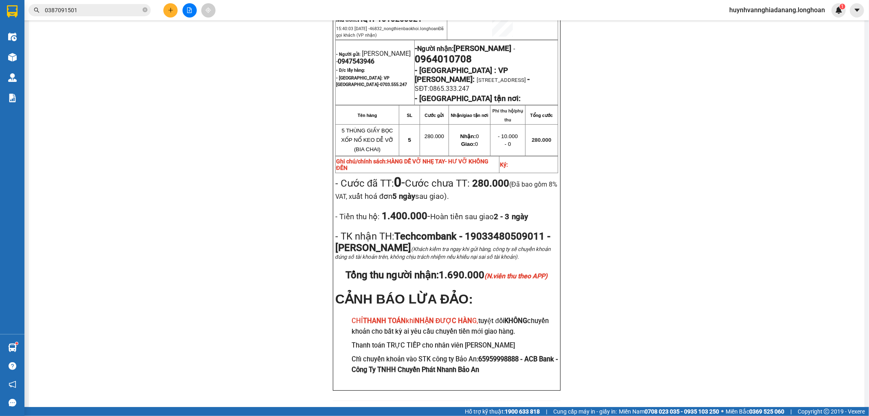
scroll to position [163, 0]
